Goal: Entertainment & Leisure: Consume media (video, audio)

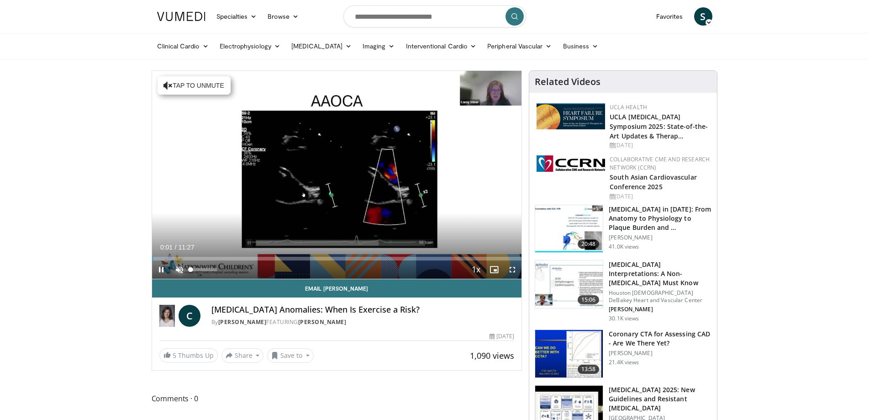
click at [177, 266] on span "Video Player" at bounding box center [179, 269] width 18 height 18
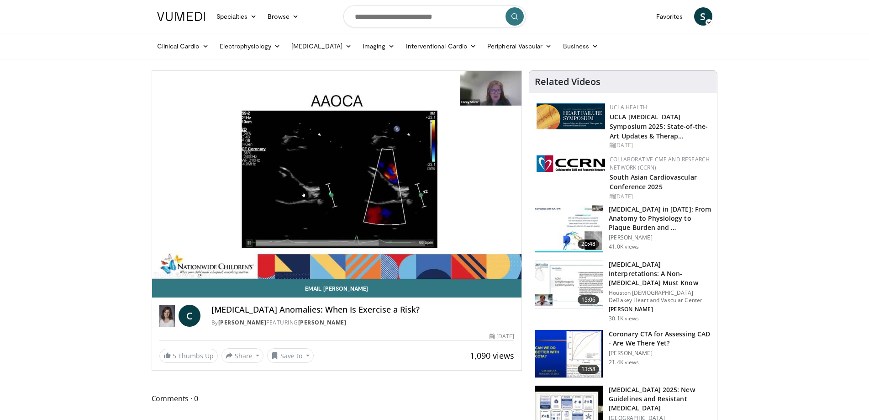
click at [577, 279] on img at bounding box center [569, 284] width 68 height 48
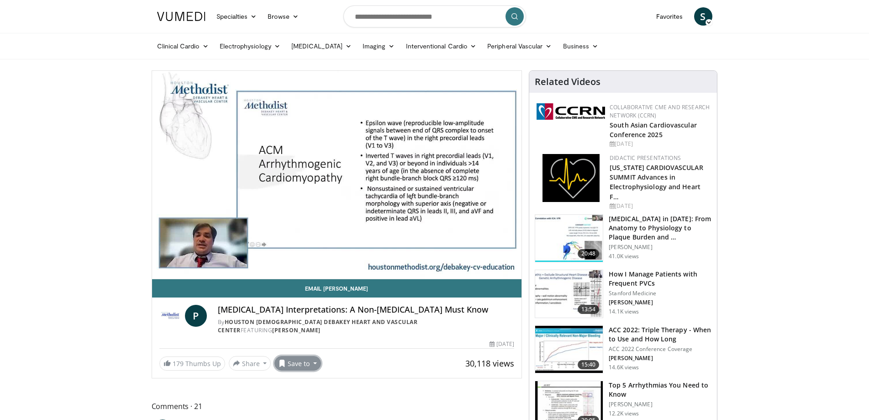
click at [305, 358] on button "Save to" at bounding box center [298, 363] width 47 height 15
click at [302, 306] on link "Add to Favorites" at bounding box center [314, 307] width 78 height 15
click at [299, 359] on button "Save to" at bounding box center [298, 363] width 47 height 15
click at [314, 339] on em "New Playlist" at bounding box center [305, 344] width 38 height 10
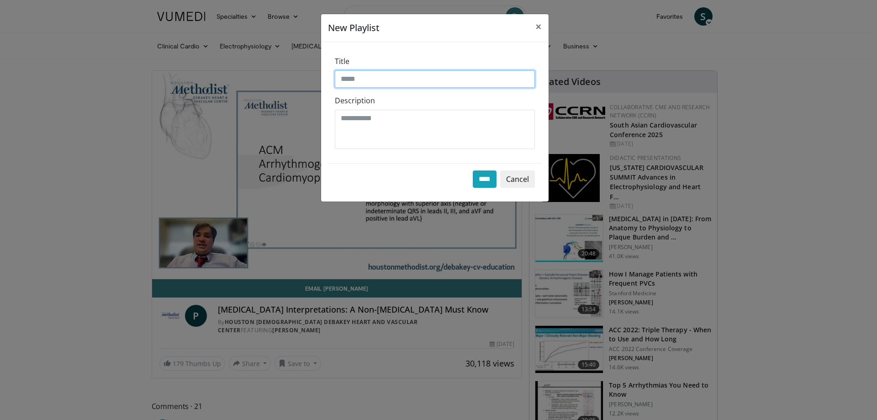
click at [370, 84] on input "Title" at bounding box center [435, 78] width 200 height 17
type input "**********"
click at [484, 180] on input "****" at bounding box center [485, 178] width 24 height 17
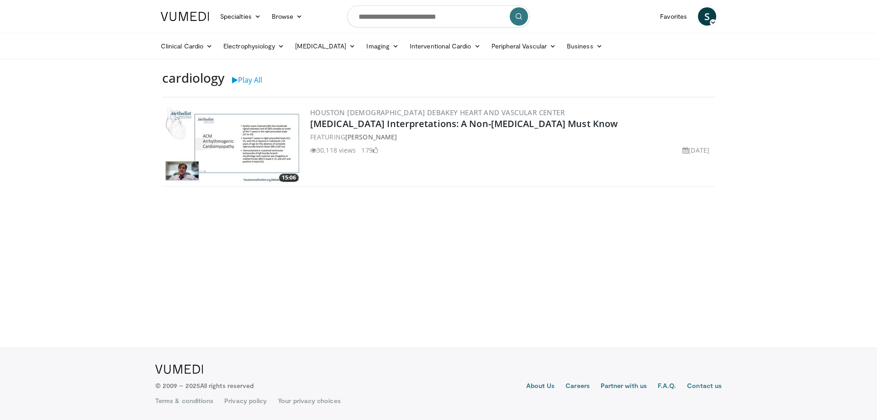
click at [239, 116] on img at bounding box center [232, 145] width 137 height 78
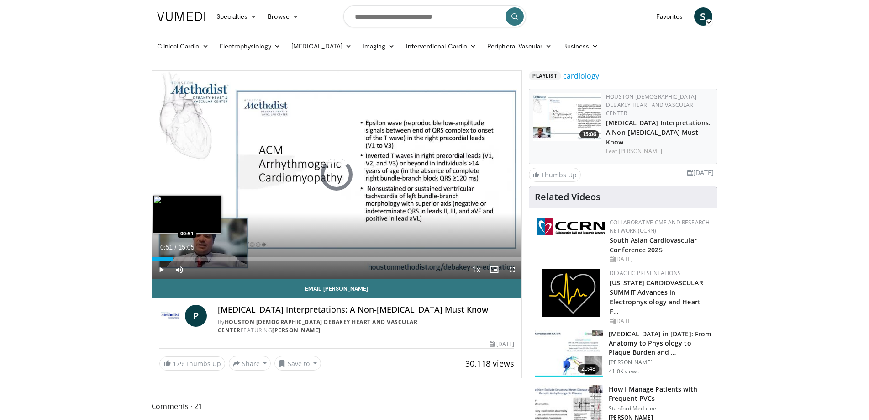
click at [173, 257] on div "Loaded : 4.41% 00:02 00:51" at bounding box center [337, 259] width 370 height 4
